Goal: Task Accomplishment & Management: Use online tool/utility

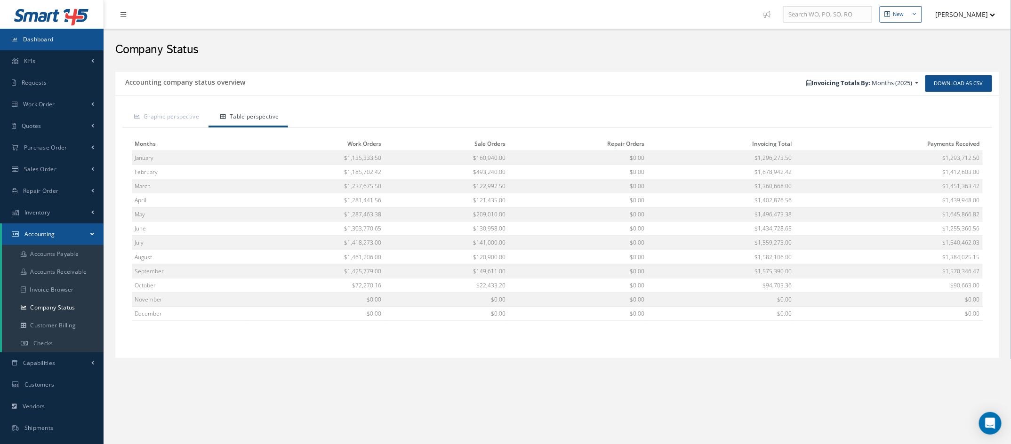
click at [50, 40] on span "Dashboard" at bounding box center [38, 39] width 31 height 8
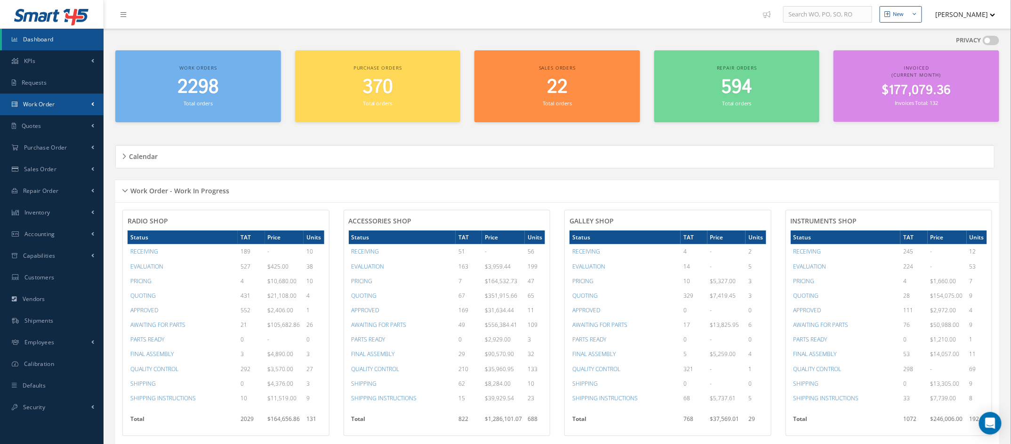
click at [66, 109] on link "Work Order" at bounding box center [52, 105] width 104 height 22
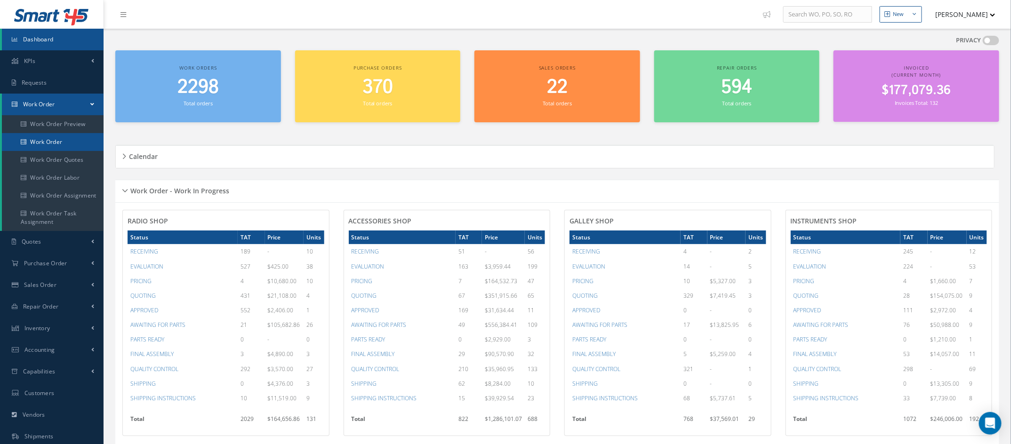
click at [59, 140] on link "Work Order" at bounding box center [53, 142] width 102 height 18
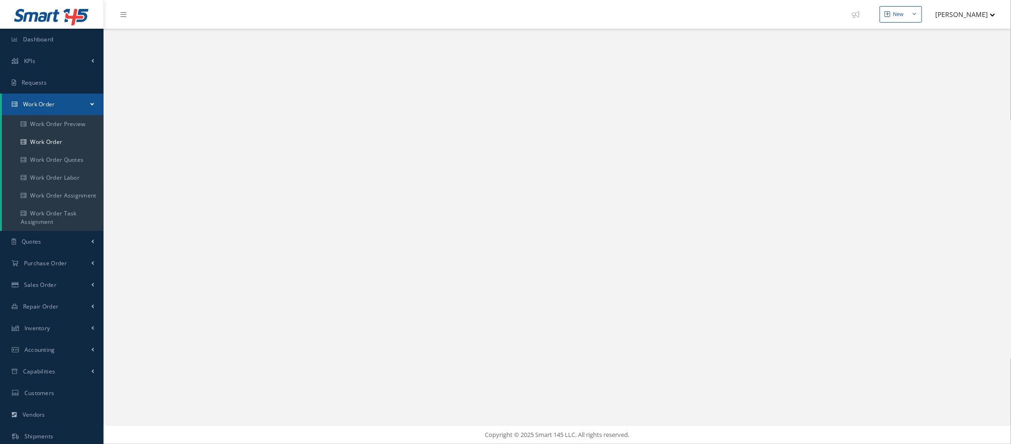
select select "25"
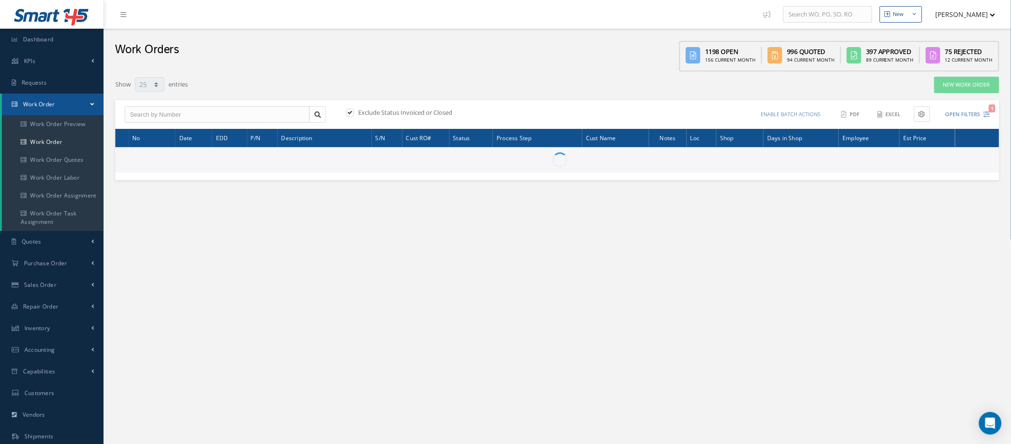
type input "All Work Request"
type input "All Work Performed"
type input "All Status"
type input "WO Part Status"
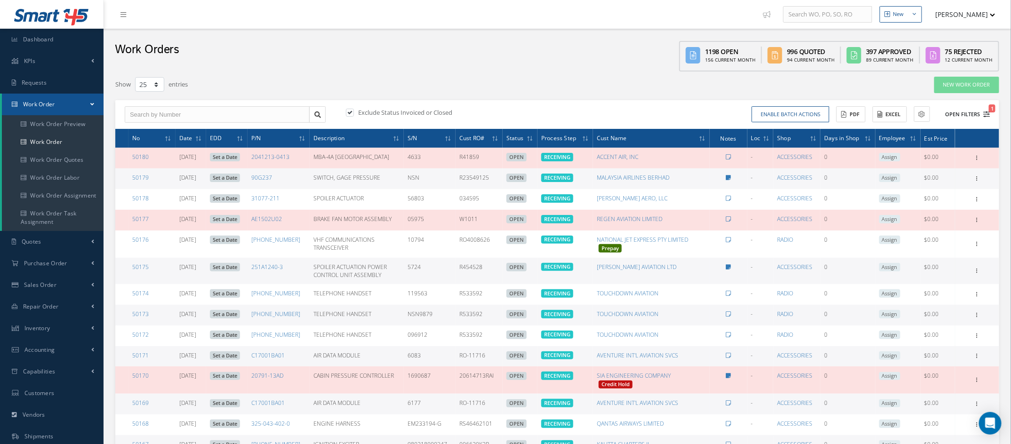
click at [987, 111] on icon "1" at bounding box center [987, 114] width 7 height 7
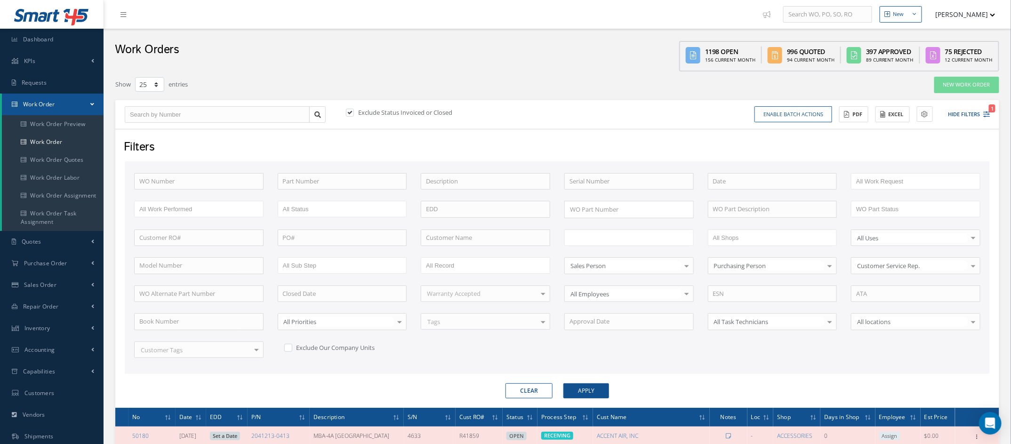
click at [608, 234] on input "text" at bounding box center [600, 238] width 60 height 12
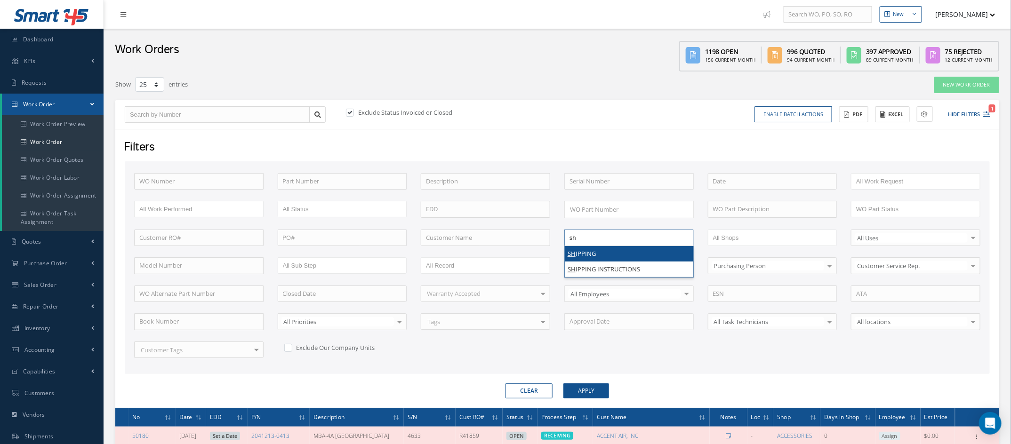
type input "shi"
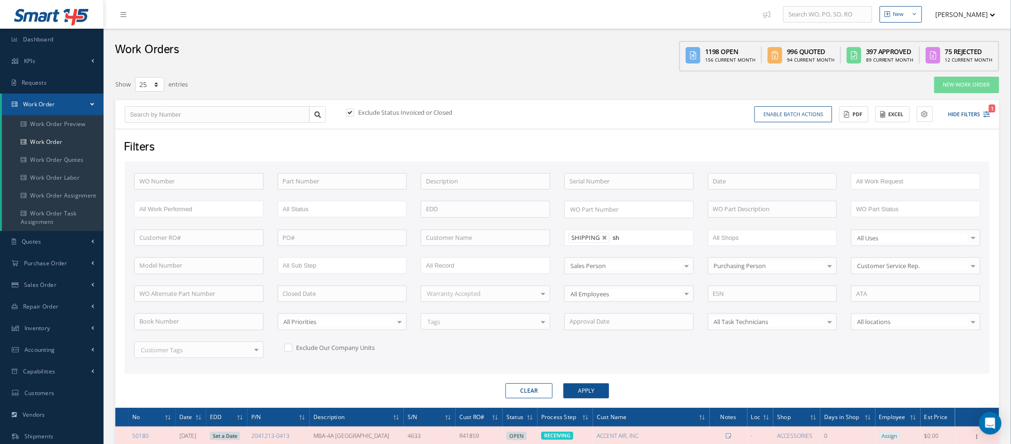
type input "shi"
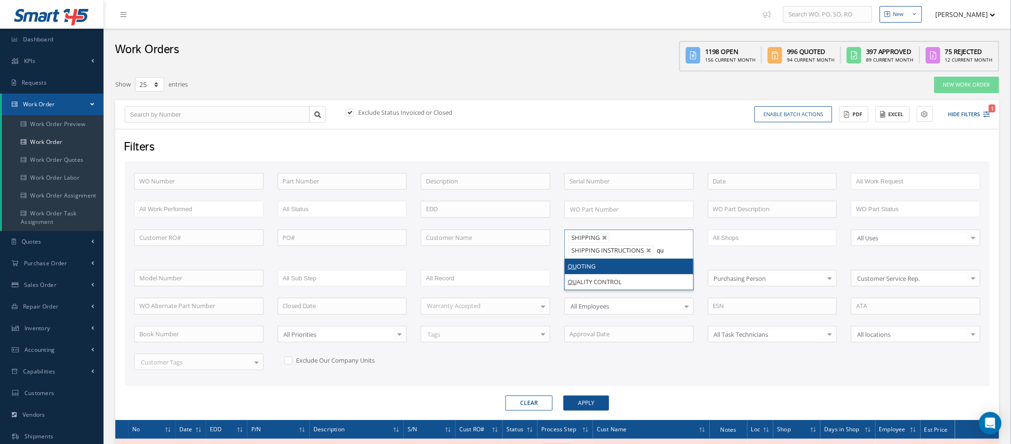
type input "qua"
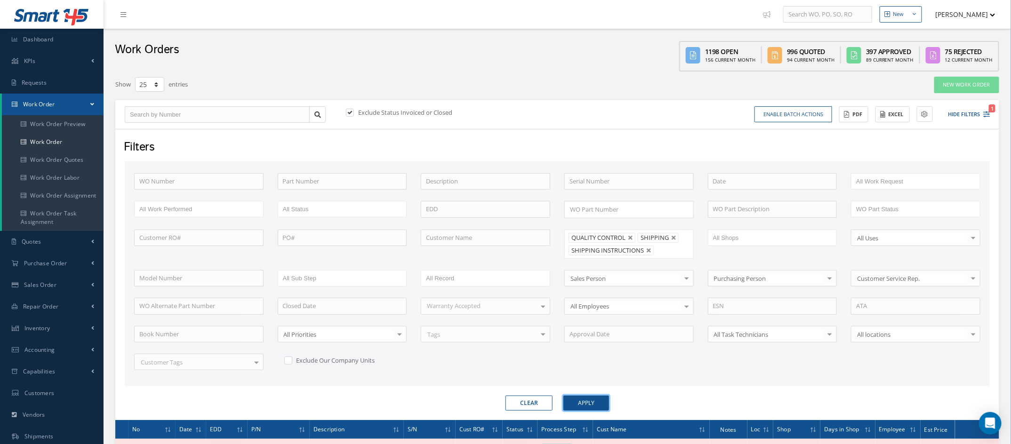
click at [580, 399] on button "Apply" at bounding box center [587, 403] width 46 height 15
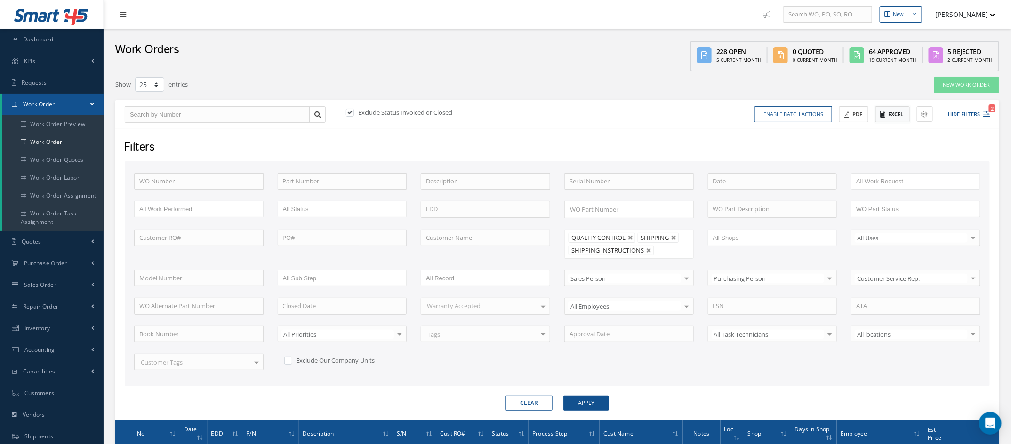
click at [880, 116] on button "Excel" at bounding box center [893, 114] width 34 height 16
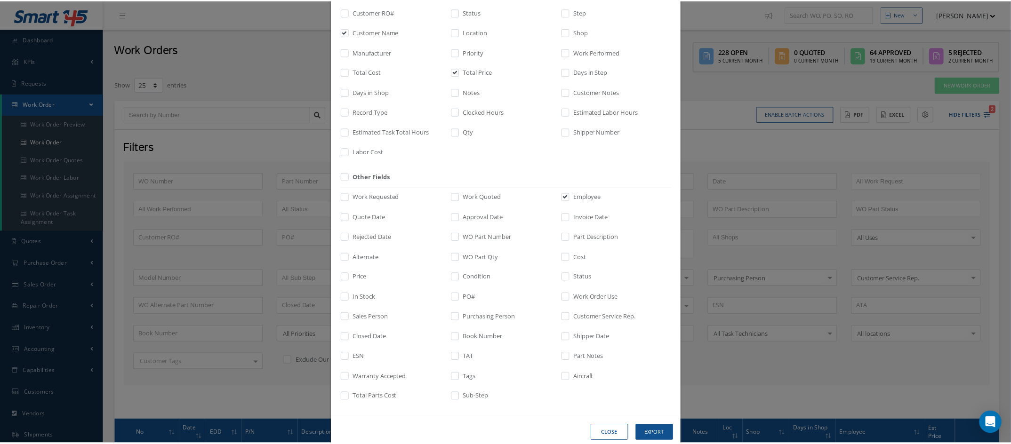
scroll to position [120, 0]
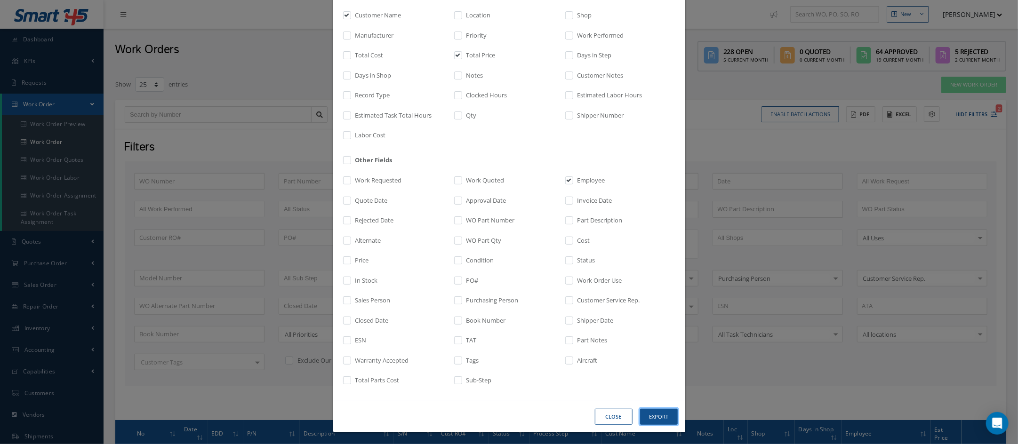
click at [655, 411] on button "Export" at bounding box center [659, 417] width 38 height 16
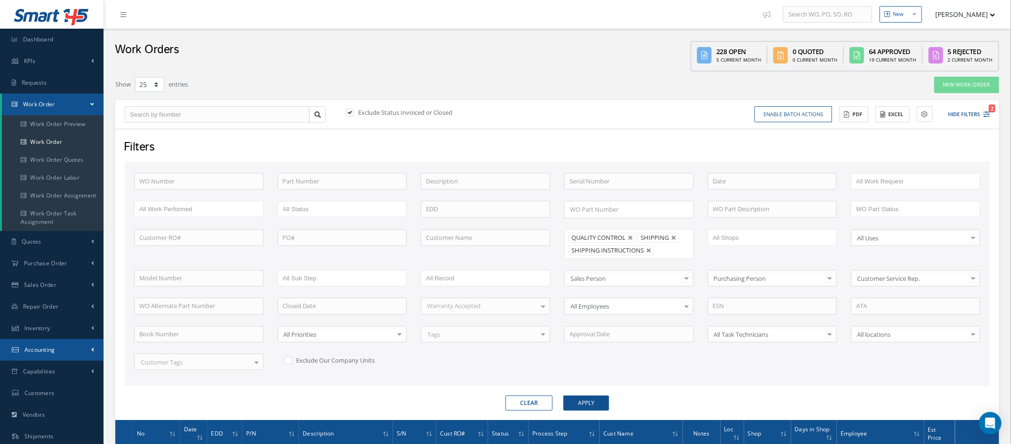
click at [59, 345] on link "Accounting" at bounding box center [52, 350] width 104 height 22
click at [0, 0] on ul "Accounts Payable Accounts Receivable Invoice Browser Company Status Customer Bi…" at bounding box center [0, 0] width 0 height 0
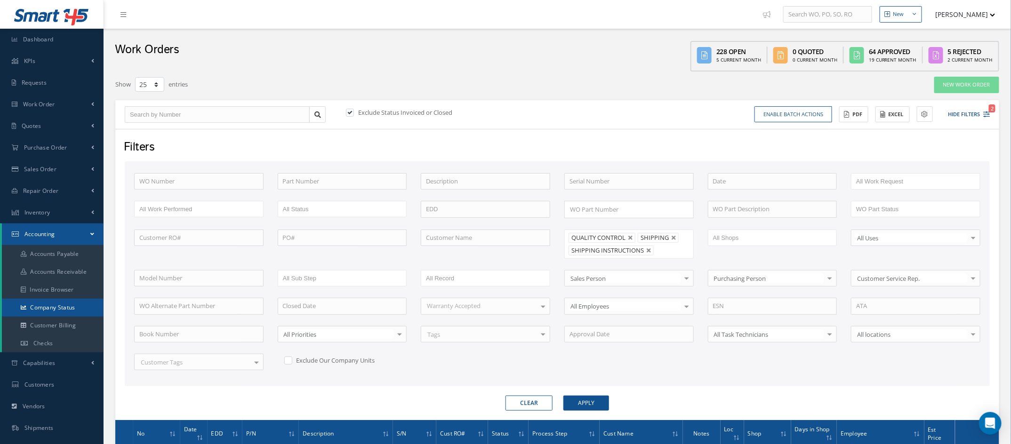
click at [59, 311] on link "Company Status" at bounding box center [53, 308] width 102 height 18
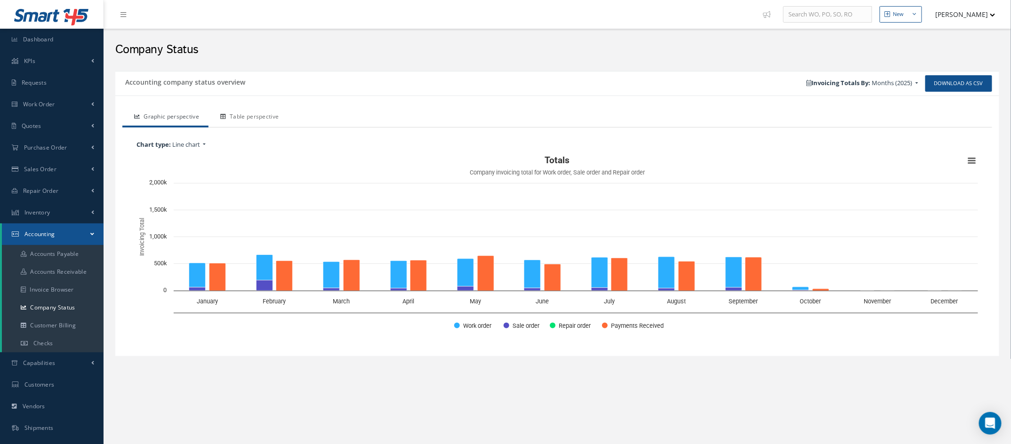
click at [252, 116] on link "Table perspective" at bounding box center [249, 118] width 80 height 20
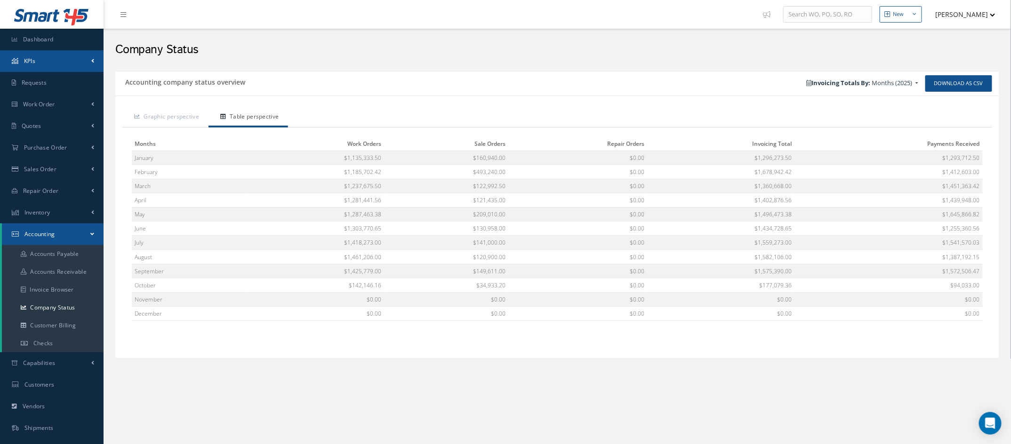
click at [45, 57] on link "KPIs" at bounding box center [52, 61] width 104 height 22
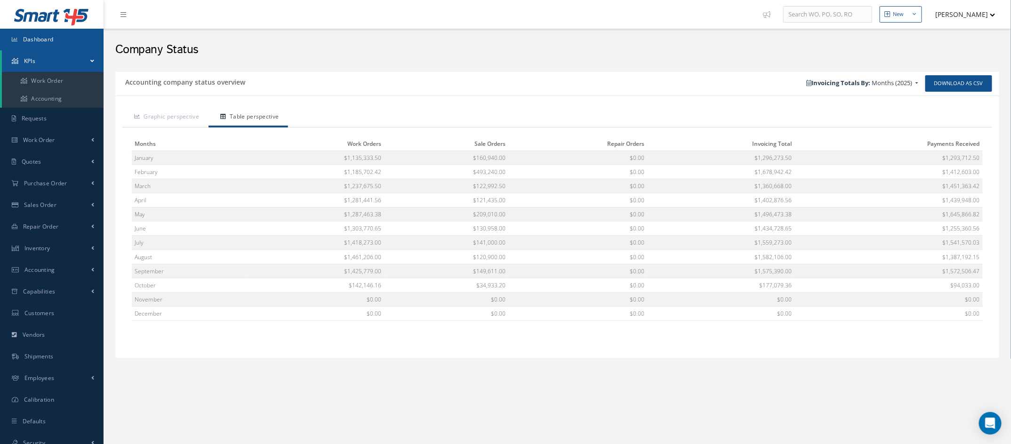
click at [45, 46] on link "Dashboard" at bounding box center [52, 40] width 104 height 22
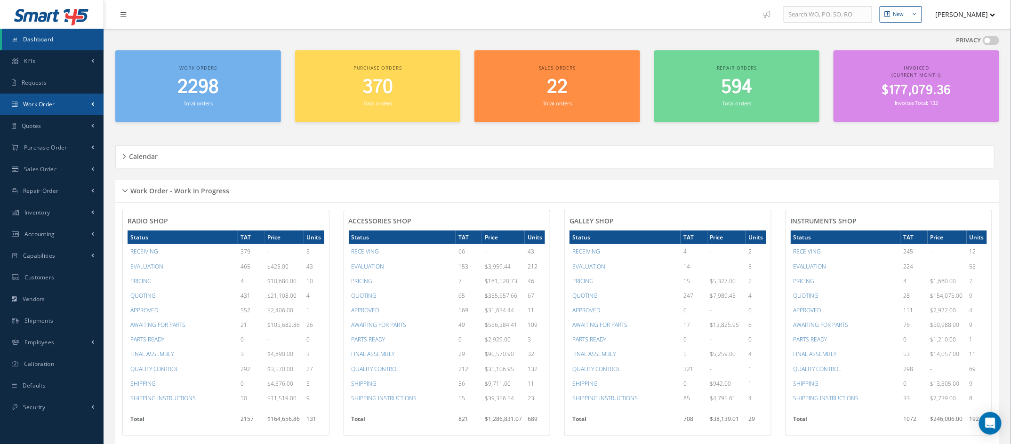
click at [61, 104] on link "Work Order" at bounding box center [52, 105] width 104 height 22
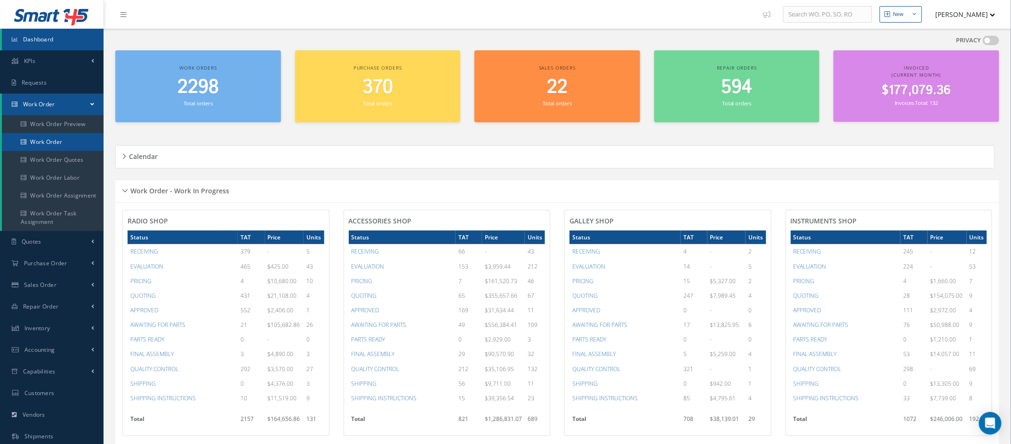
click at [61, 149] on link "Work Order" at bounding box center [53, 142] width 102 height 18
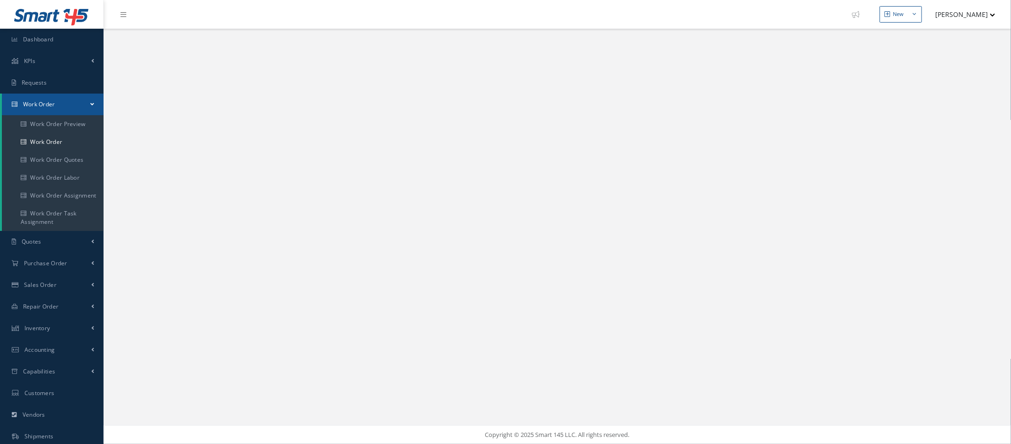
select select "25"
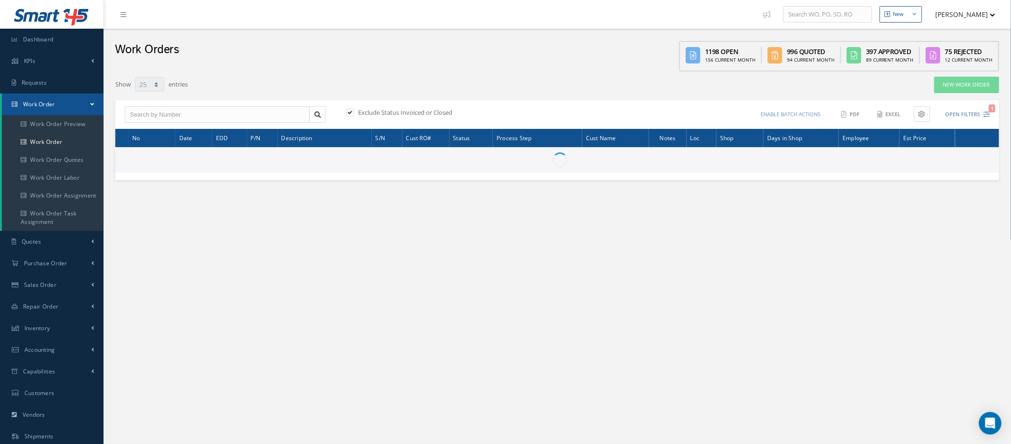
type input "All Work Request"
type input "All Work Performed"
type input "All Status"
type input "WO Part Status"
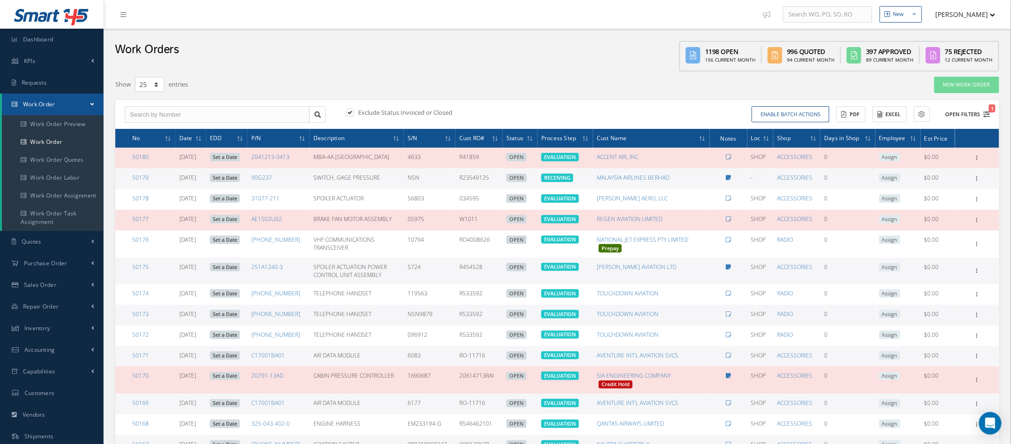
click at [988, 117] on button "Open Filters 1" at bounding box center [963, 115] width 53 height 16
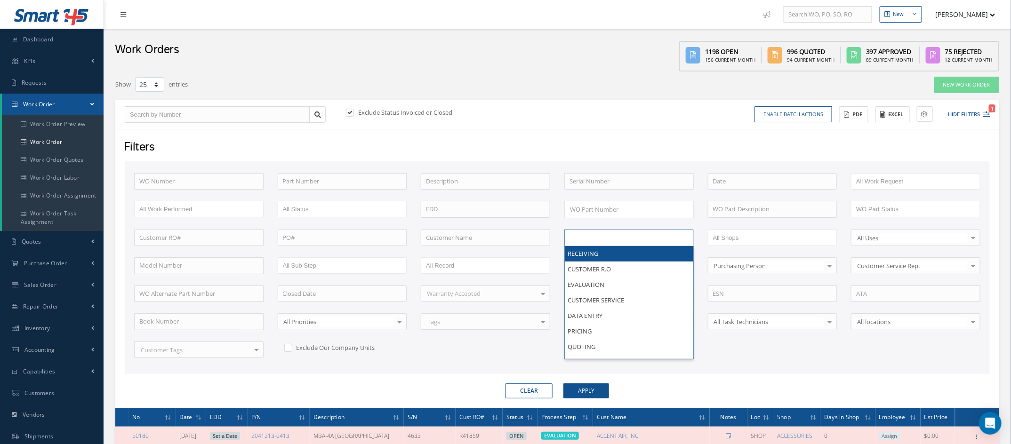
click at [624, 237] on input "text" at bounding box center [600, 238] width 60 height 12
type input "shi"
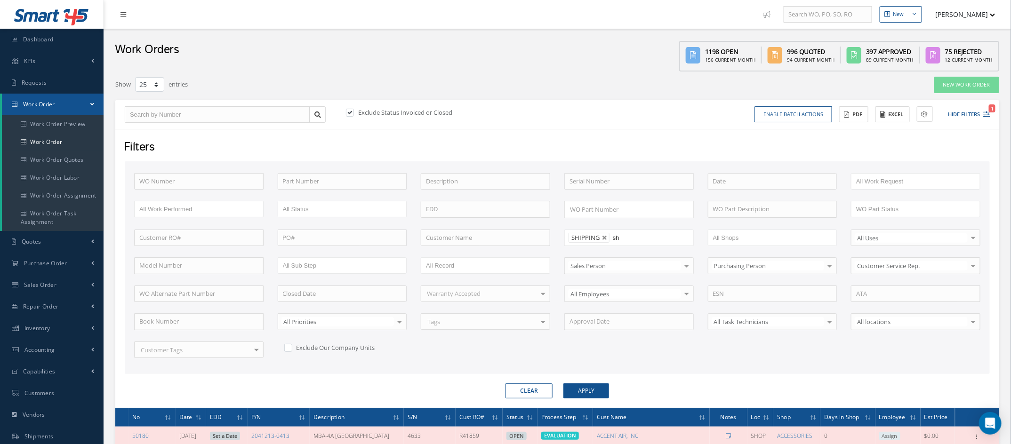
type input "shi"
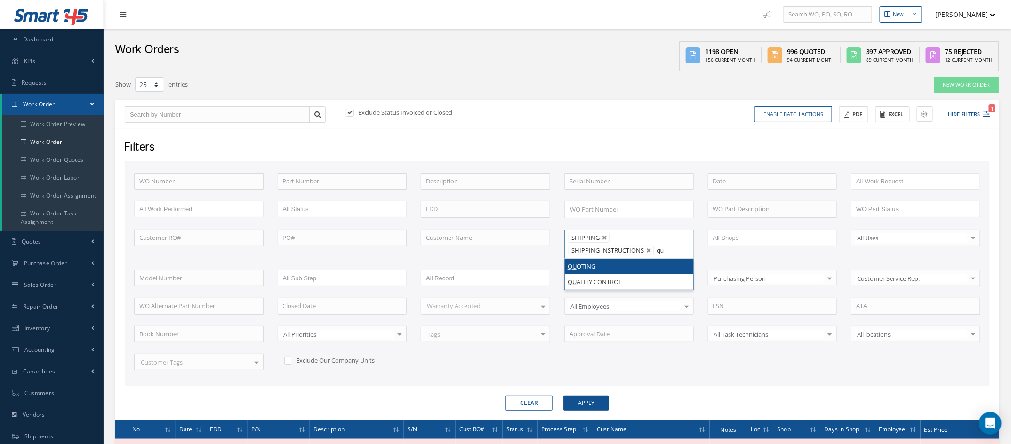
type input "qua"
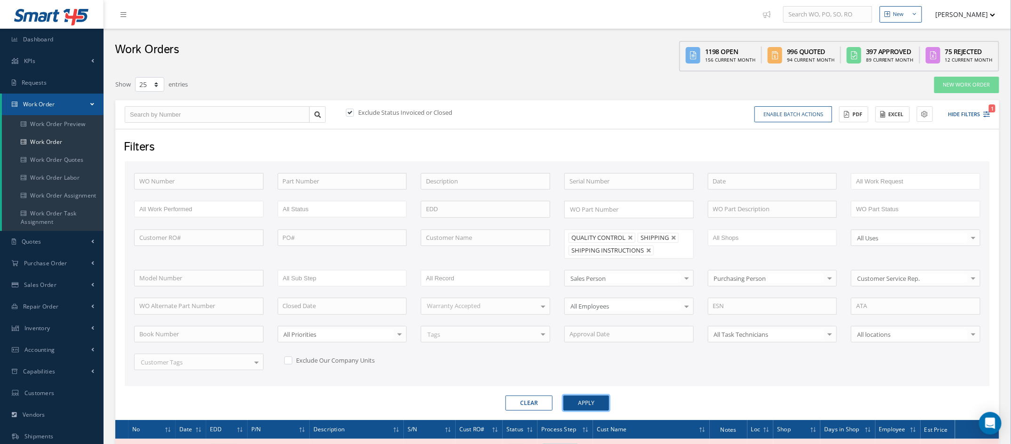
click at [590, 401] on button "Apply" at bounding box center [587, 403] width 46 height 15
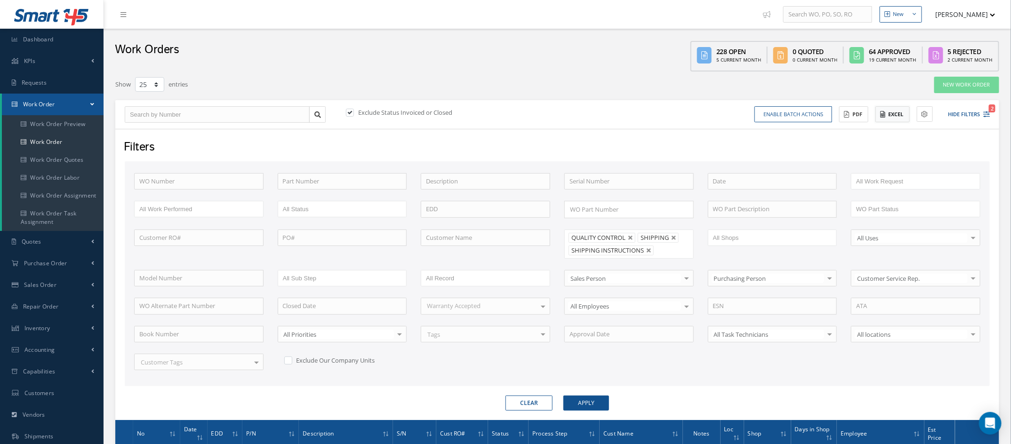
click at [899, 121] on button "Excel" at bounding box center [893, 114] width 34 height 16
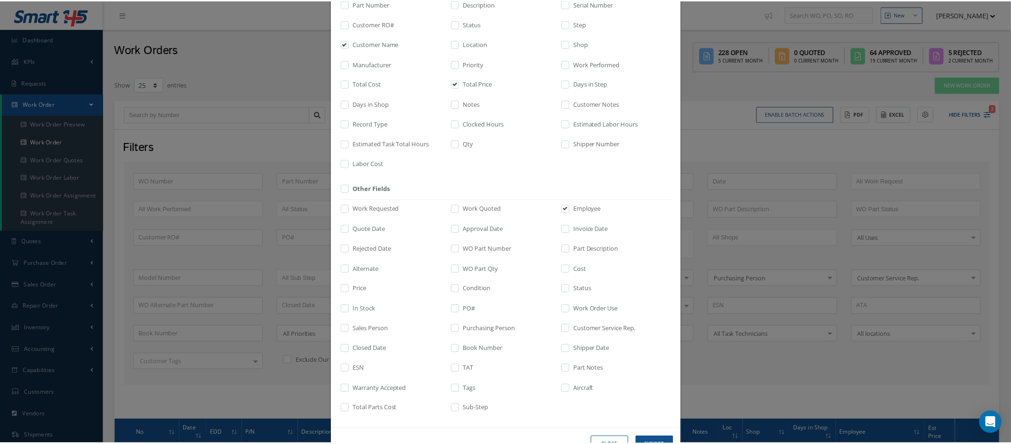
scroll to position [120, 0]
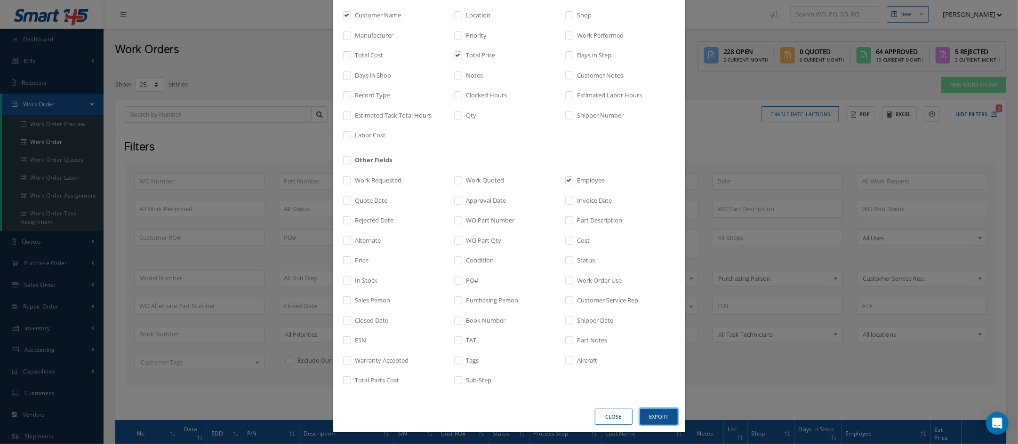
click at [643, 416] on button "Export" at bounding box center [659, 417] width 38 height 16
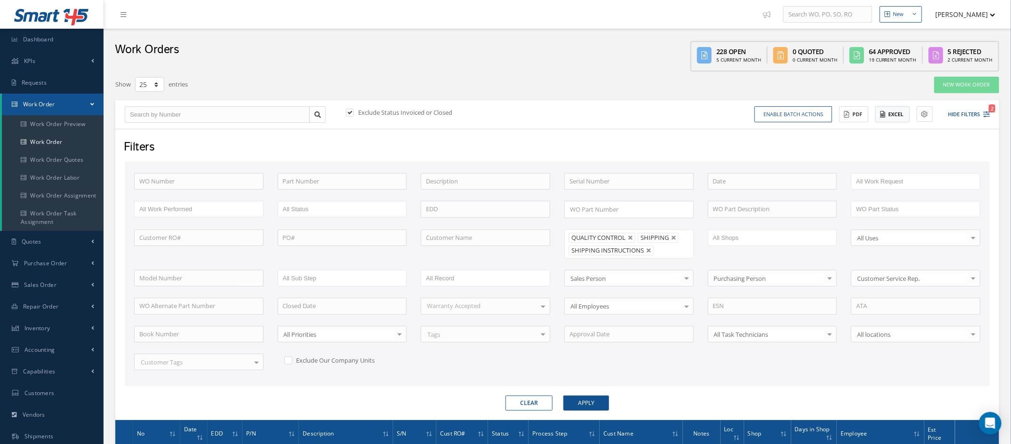
click at [892, 116] on button "Excel" at bounding box center [893, 114] width 34 height 16
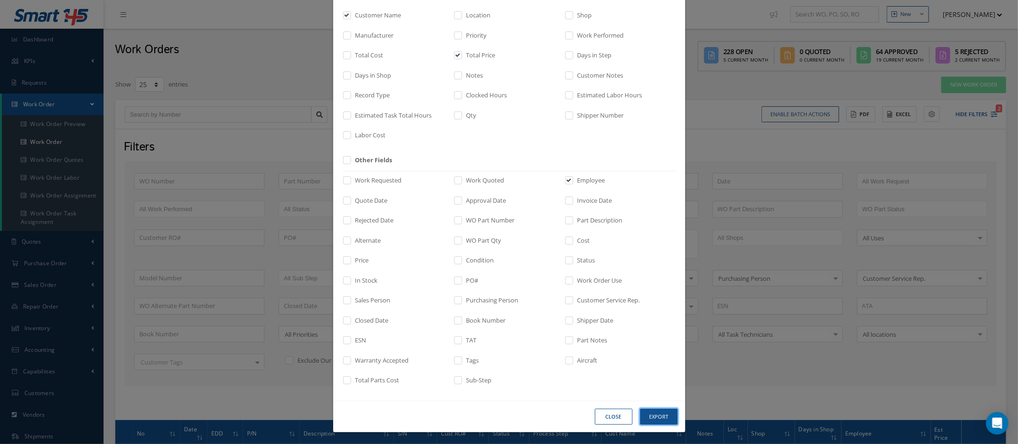
click at [660, 417] on button "Export" at bounding box center [659, 417] width 38 height 16
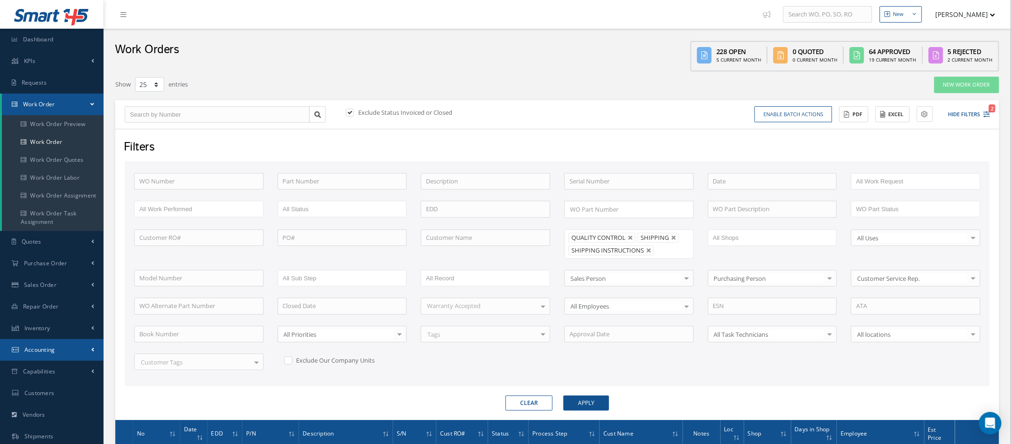
click at [60, 347] on link "Accounting" at bounding box center [52, 350] width 104 height 22
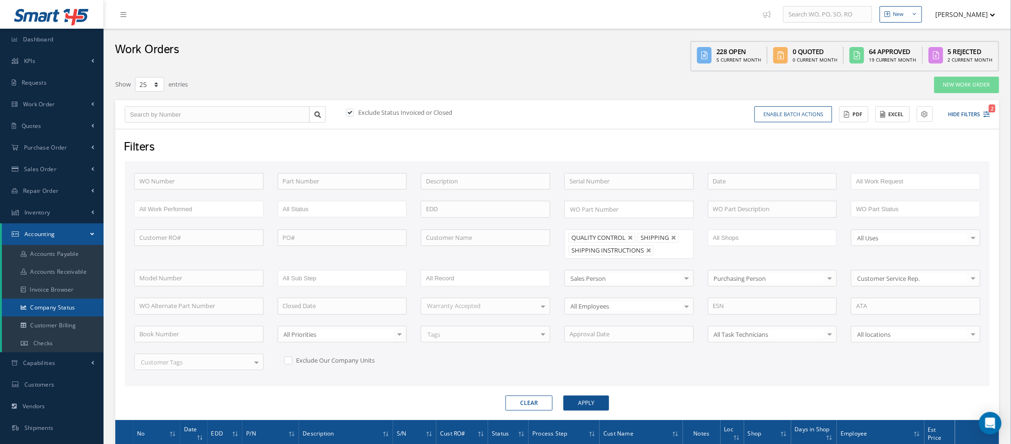
click at [63, 305] on link "Company Status" at bounding box center [53, 308] width 102 height 18
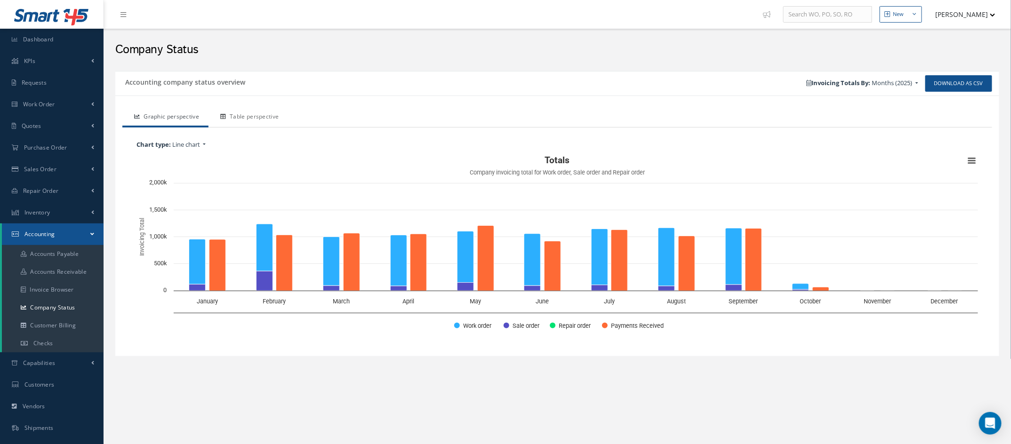
click at [250, 119] on link "Table perspective" at bounding box center [249, 118] width 80 height 20
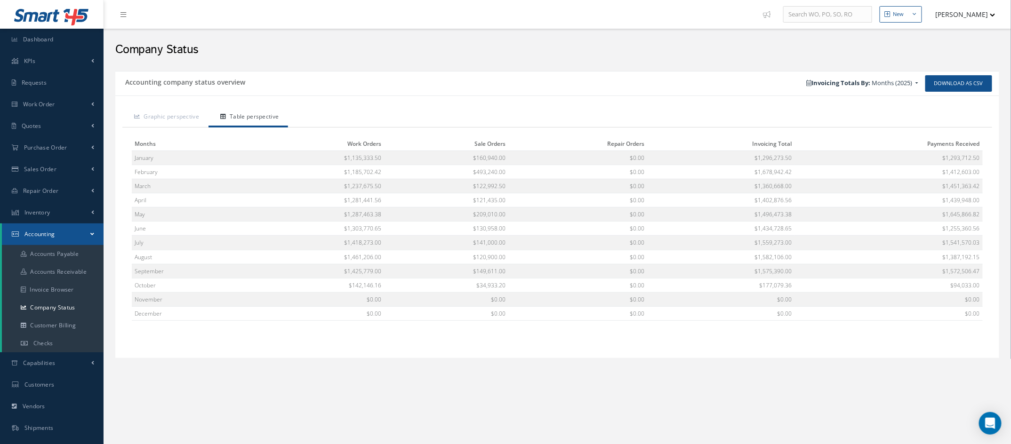
click at [347, 49] on h2 "Company Status" at bounding box center [557, 50] width 884 height 14
